Goal: Task Accomplishment & Management: Use online tool/utility

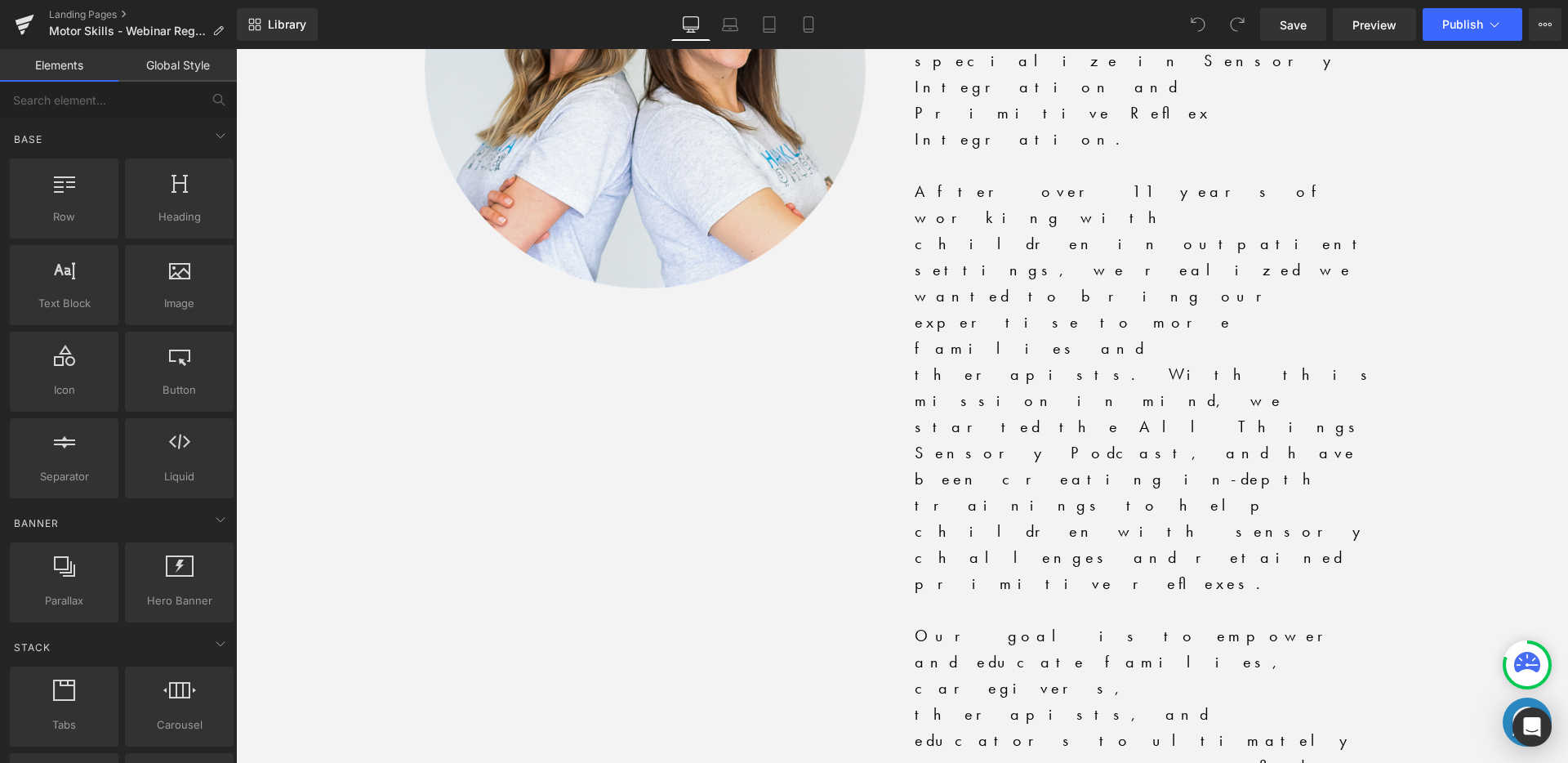
scroll to position [4550, 0]
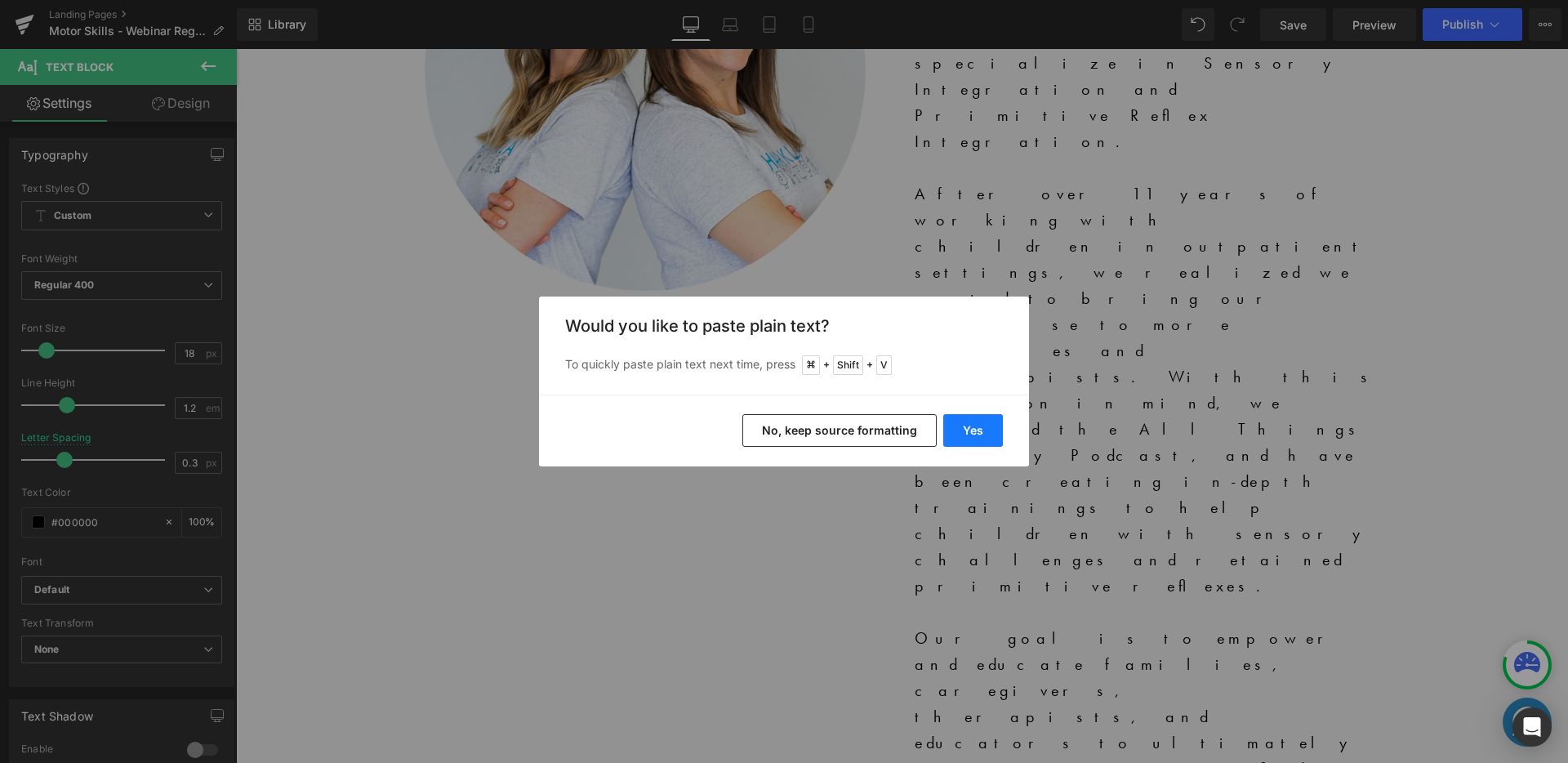
click at [995, 435] on button "Yes" at bounding box center [972, 430] width 60 height 33
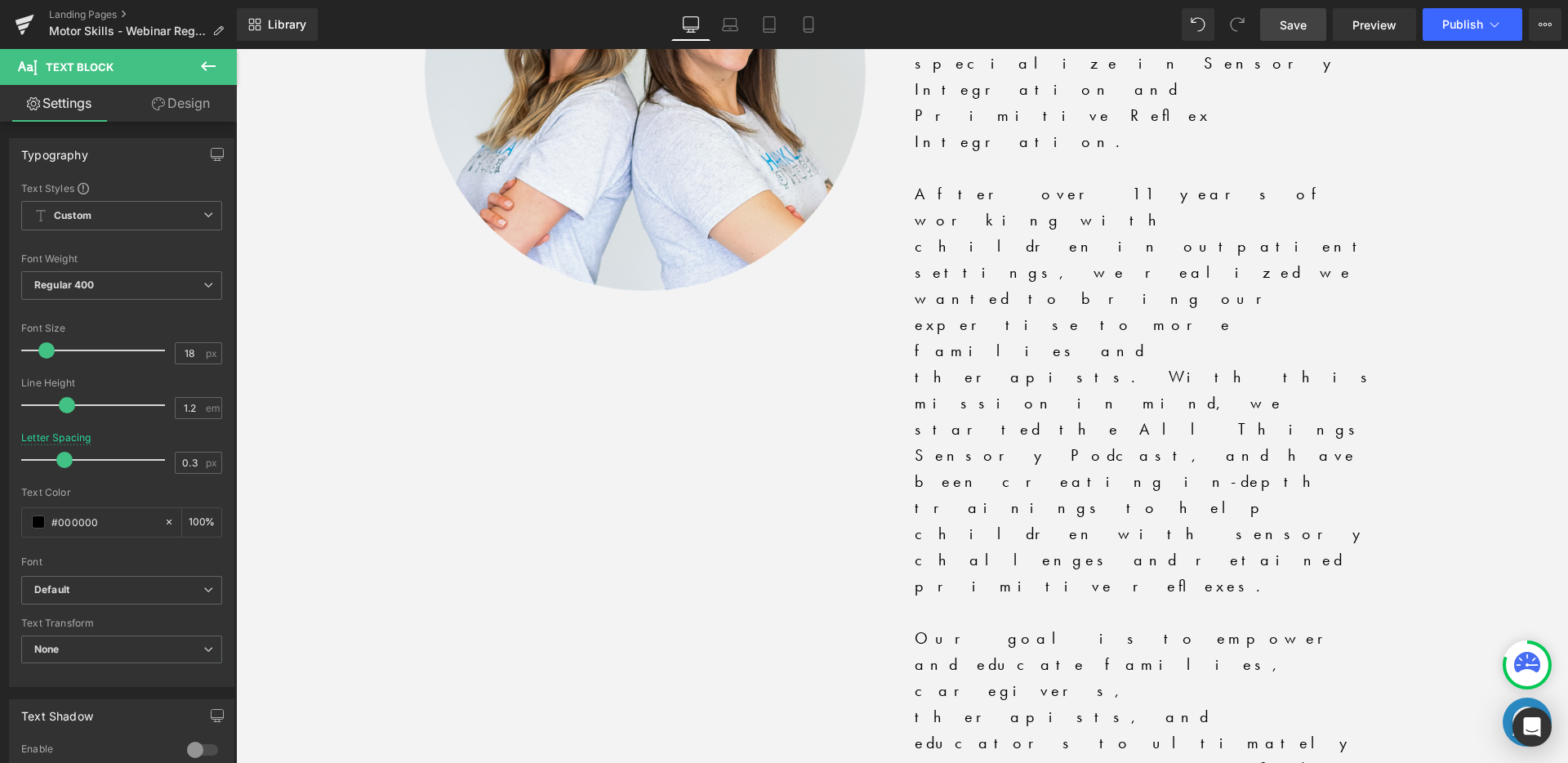
click at [1289, 27] on span "Save" at bounding box center [1293, 25] width 27 height 17
click at [1301, 27] on span "Save" at bounding box center [1293, 25] width 27 height 17
click at [704, 25] on link "Laptop" at bounding box center [711, 25] width 39 height 33
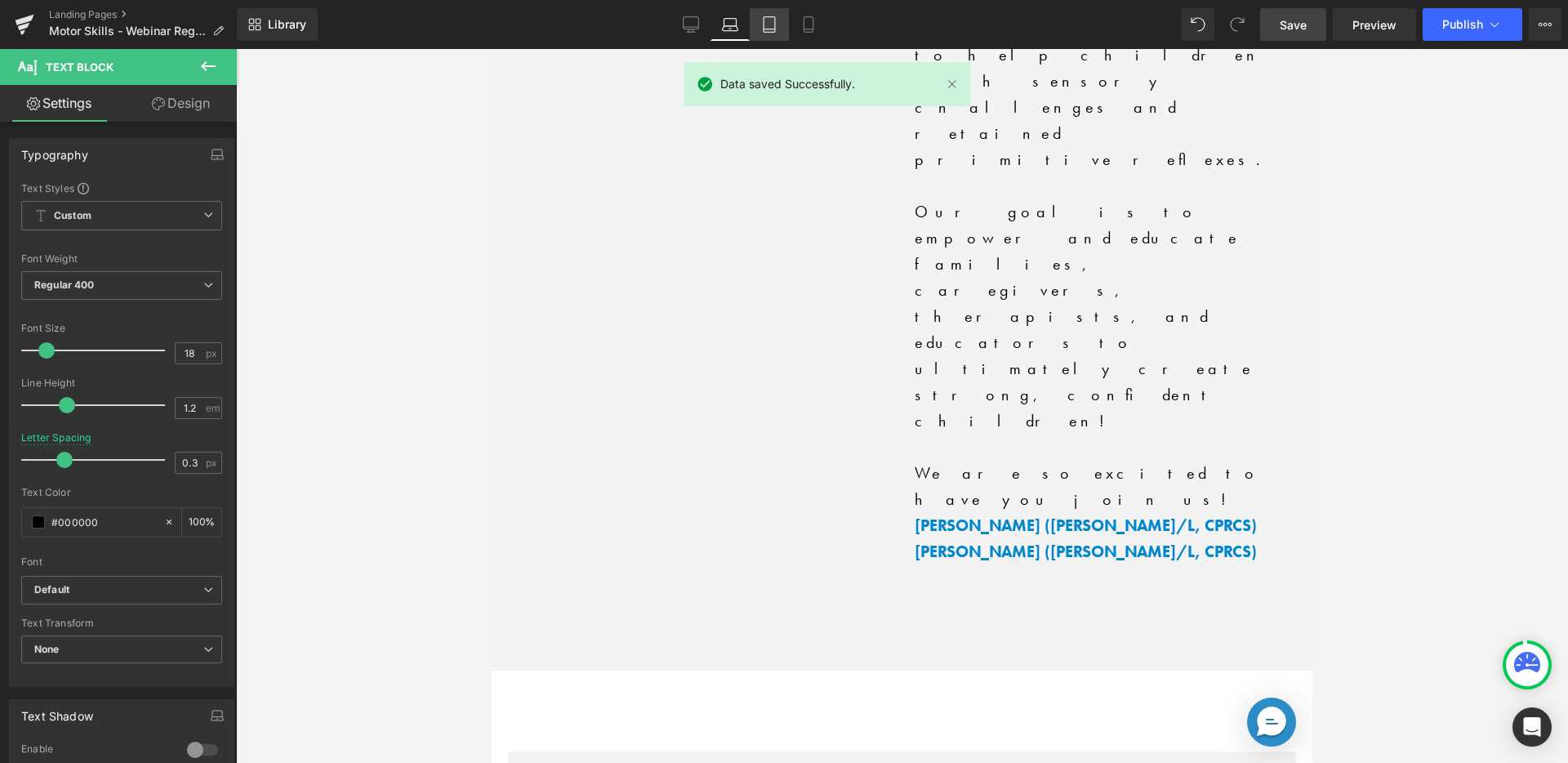
click at [771, 21] on icon at bounding box center [769, 24] width 16 height 16
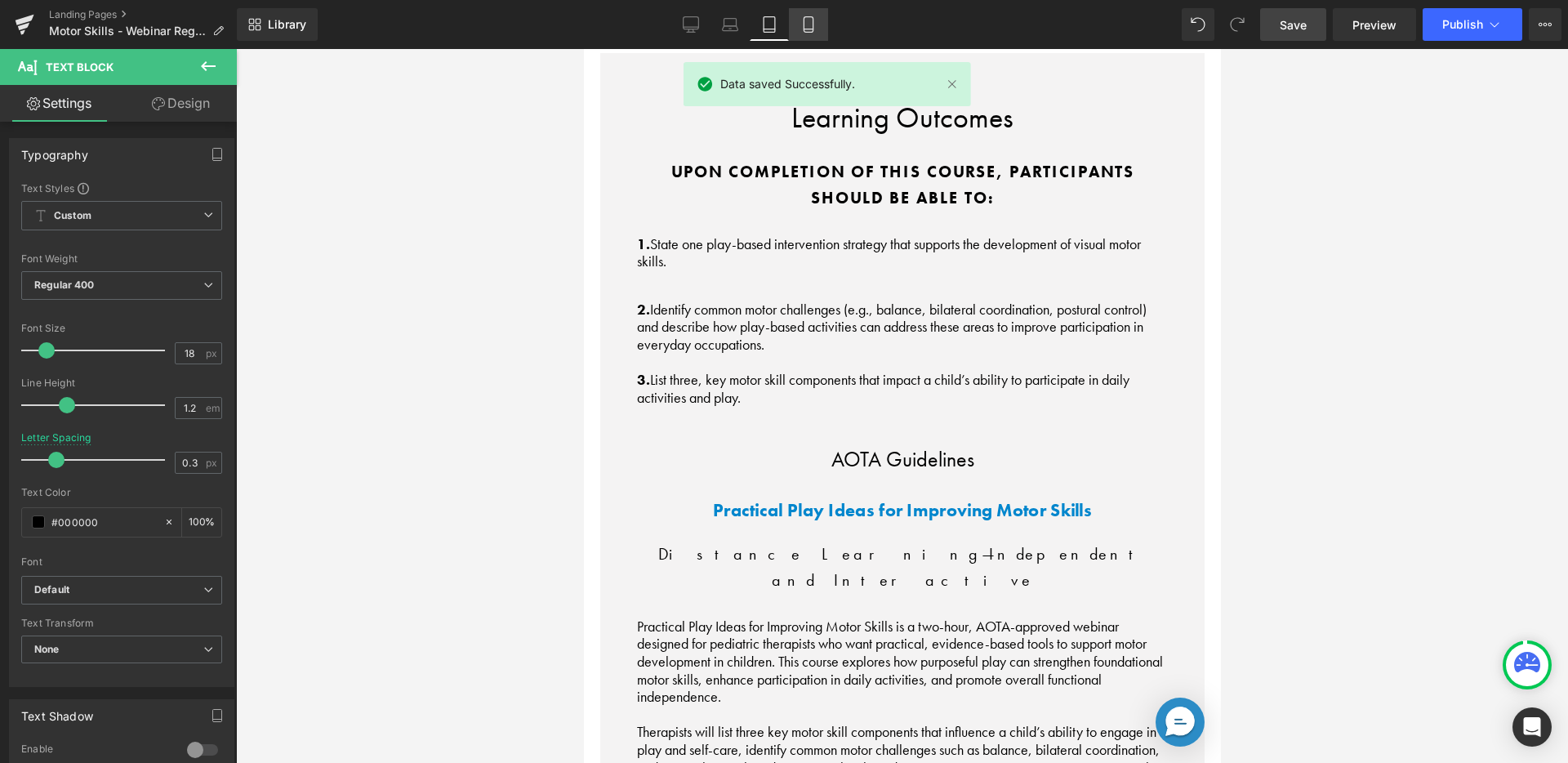
click at [808, 22] on icon at bounding box center [808, 24] width 16 height 16
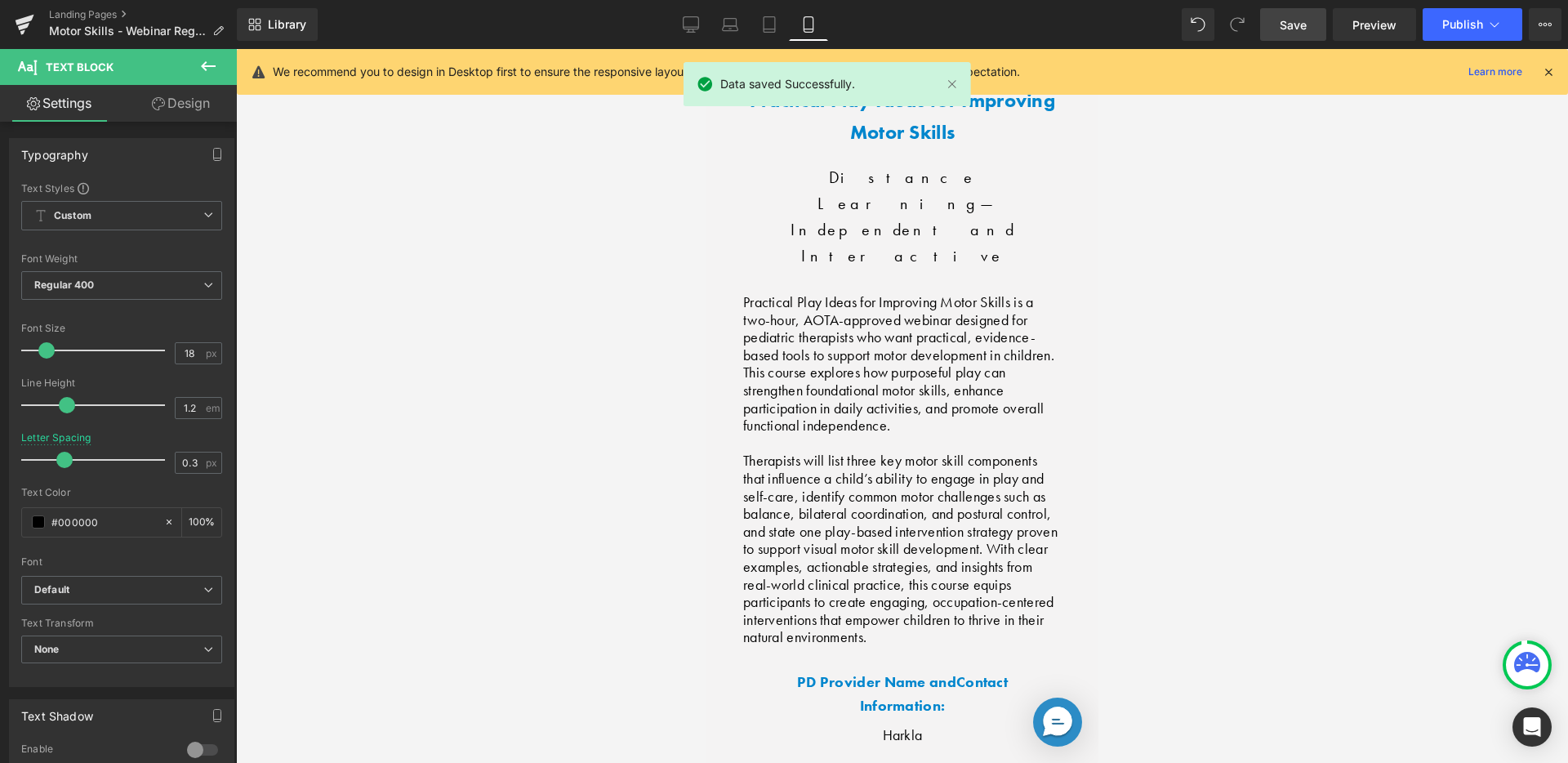
scroll to position [4903, 0]
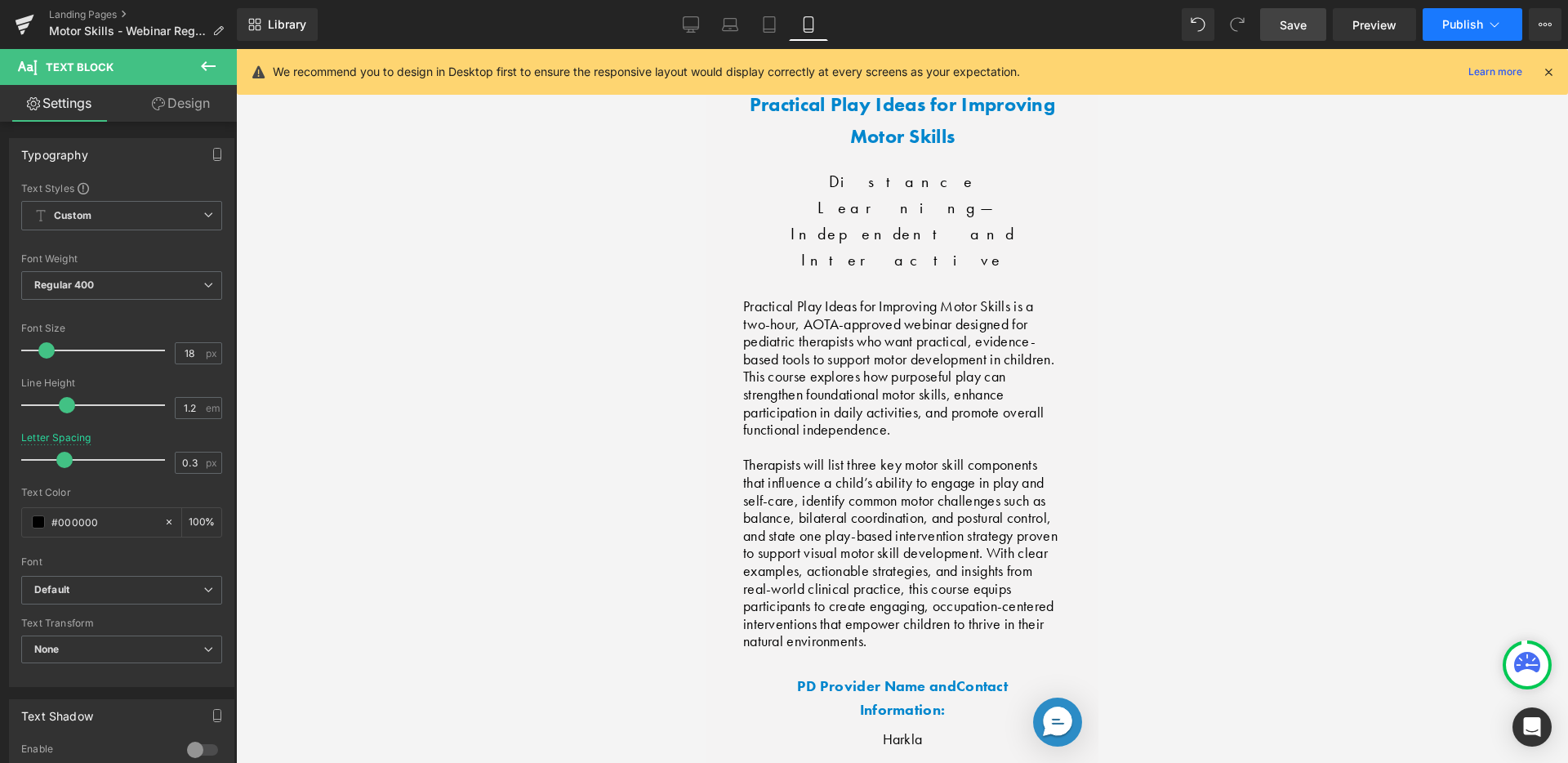
click at [1483, 22] on button "Publish" at bounding box center [1472, 25] width 99 height 33
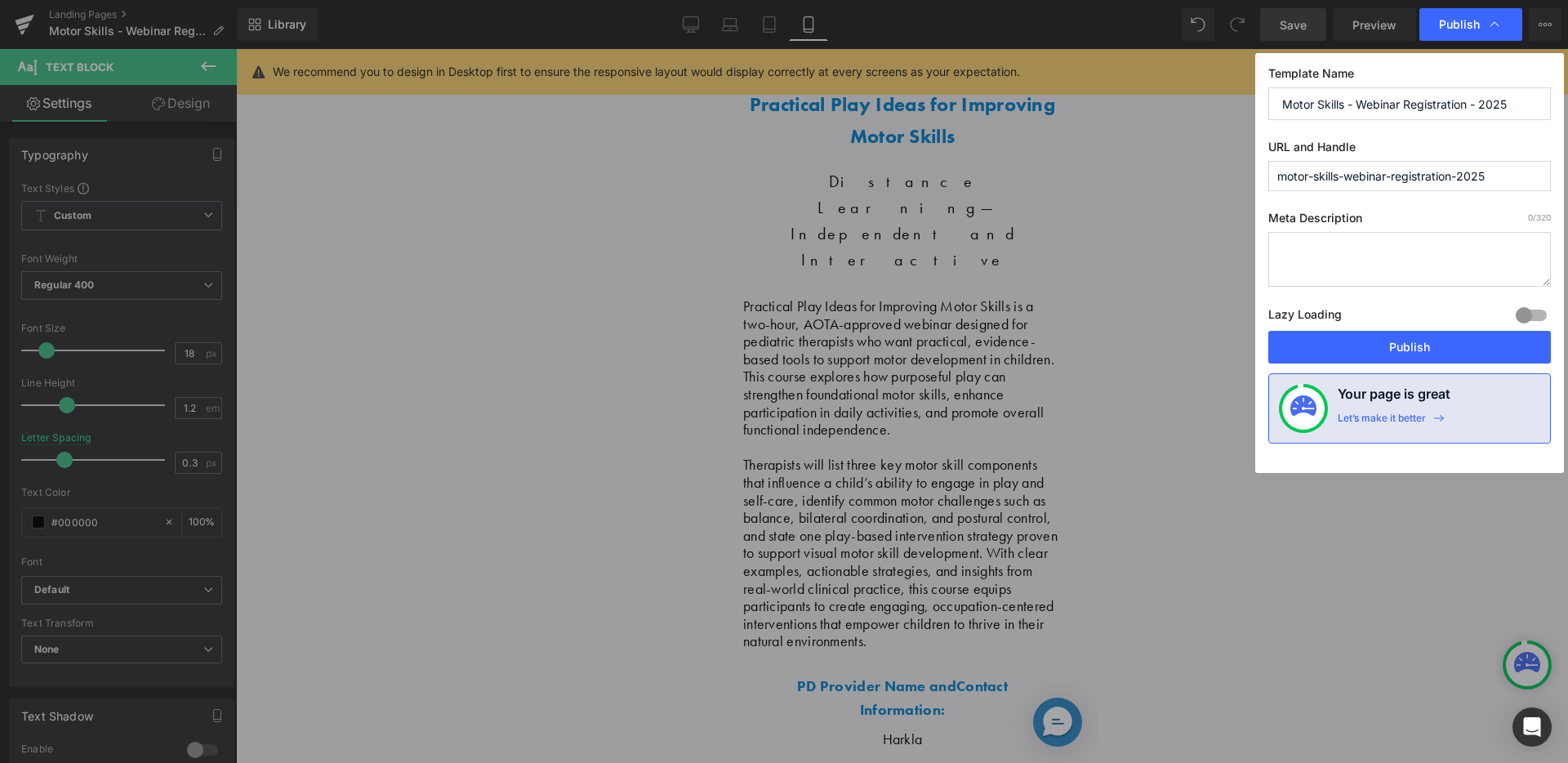
click at [1357, 336] on button "Publish" at bounding box center [1410, 346] width 282 height 33
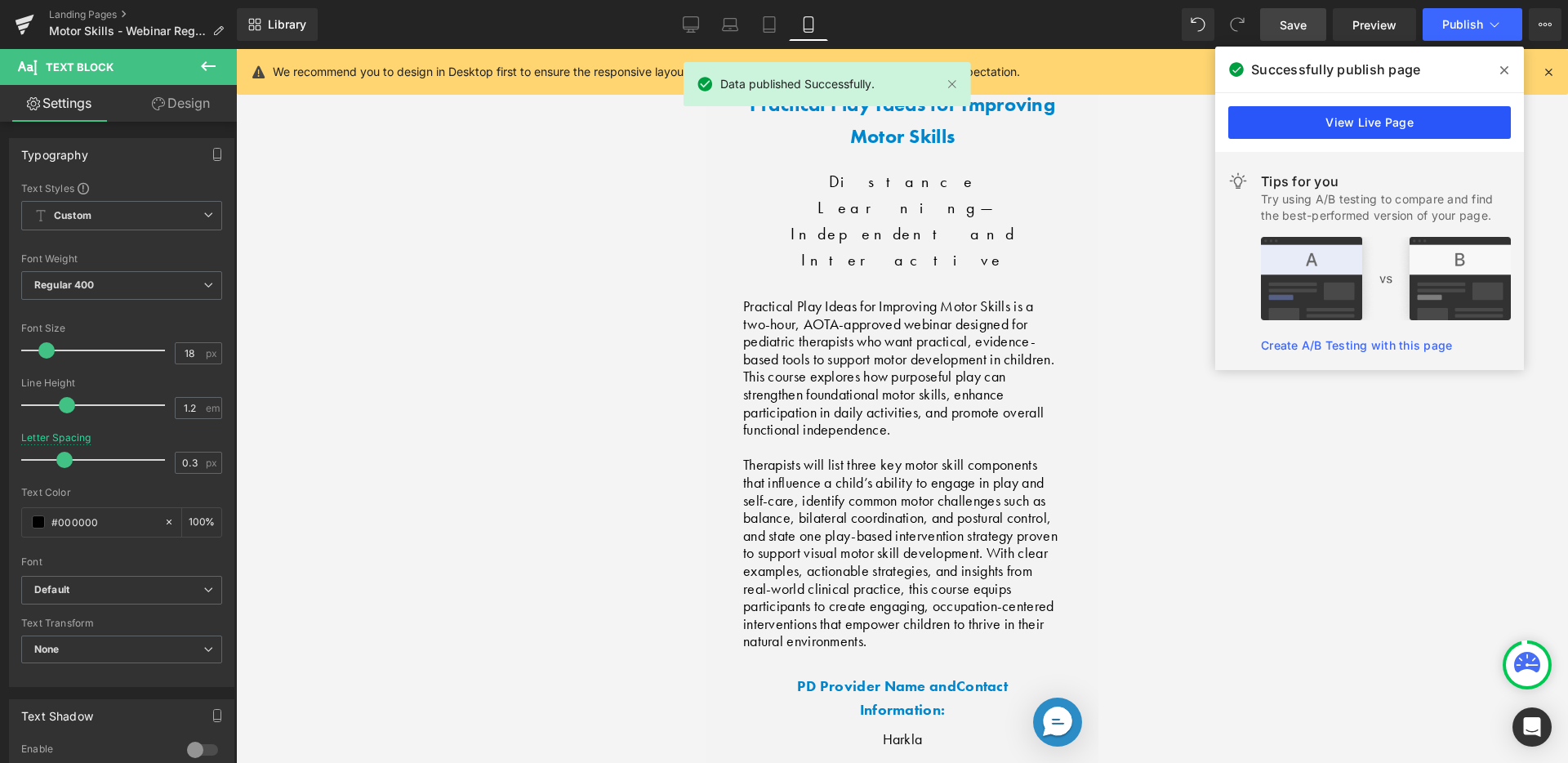
click at [1330, 115] on link "View Live Page" at bounding box center [1369, 122] width 282 height 33
